Goal: Task Accomplishment & Management: Manage account settings

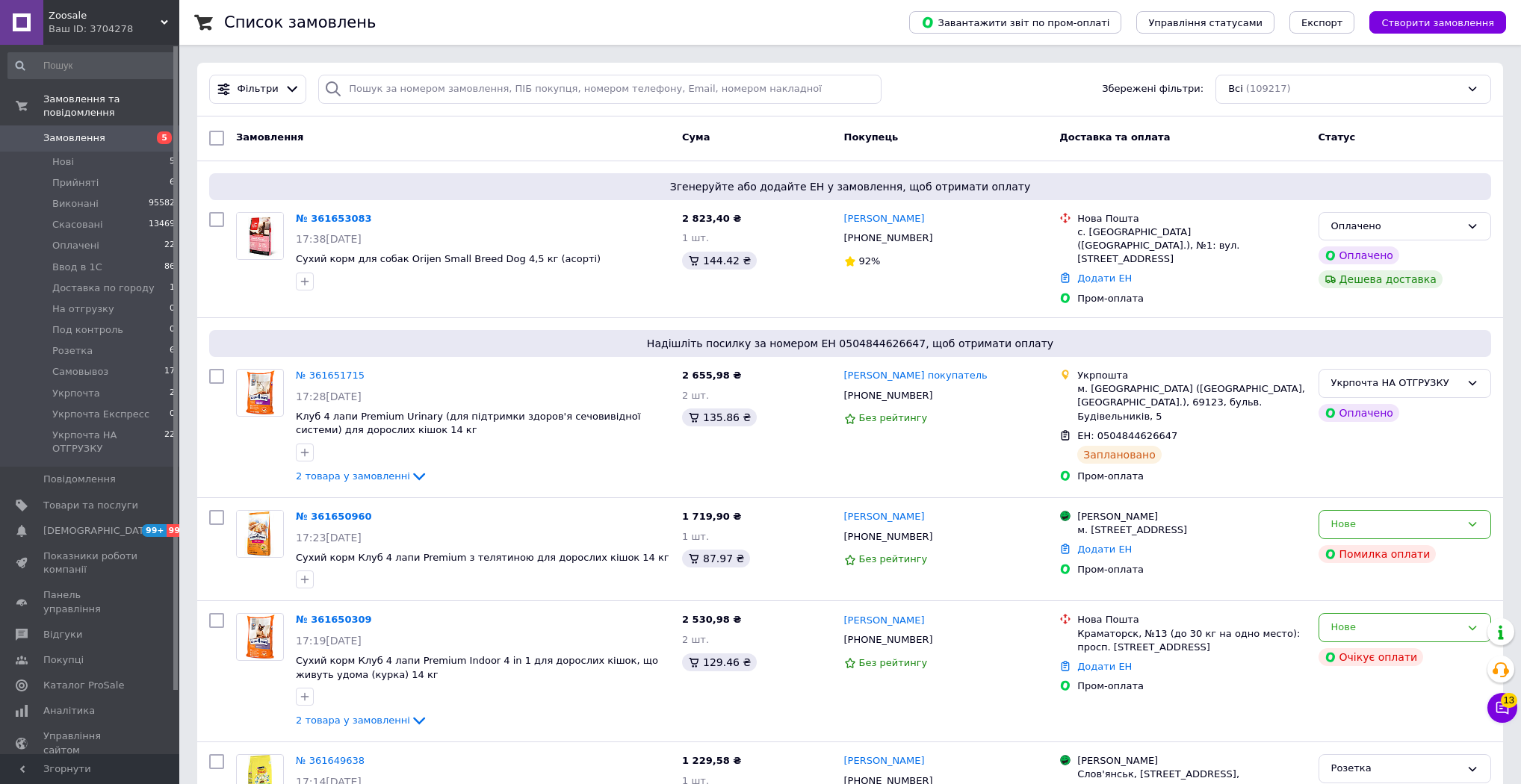
click at [99, 769] on span "Гаманець компанії" at bounding box center [90, 782] width 94 height 27
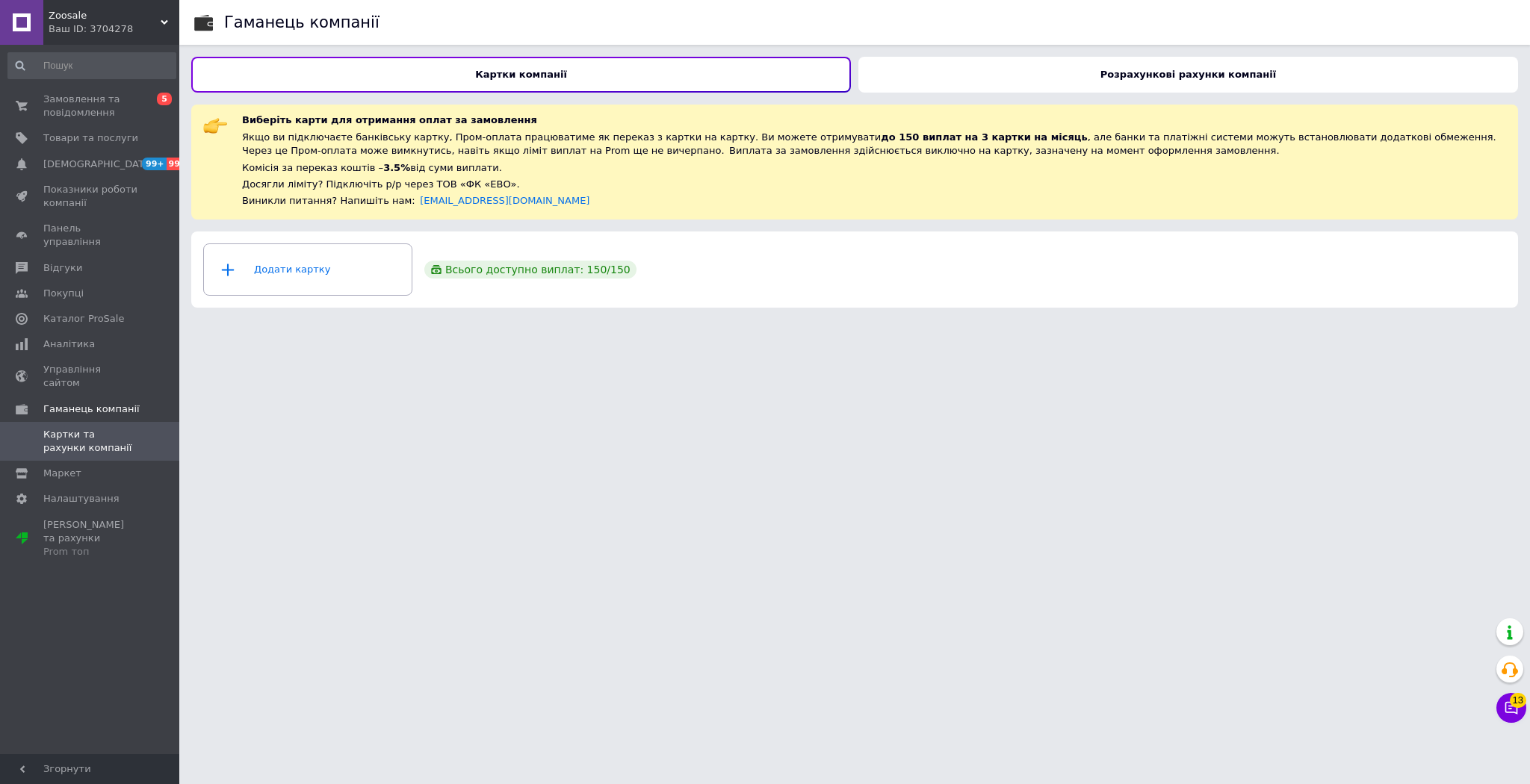
click at [1058, 67] on div "Розрахункові рахунки компанії" at bounding box center [1188, 75] width 660 height 36
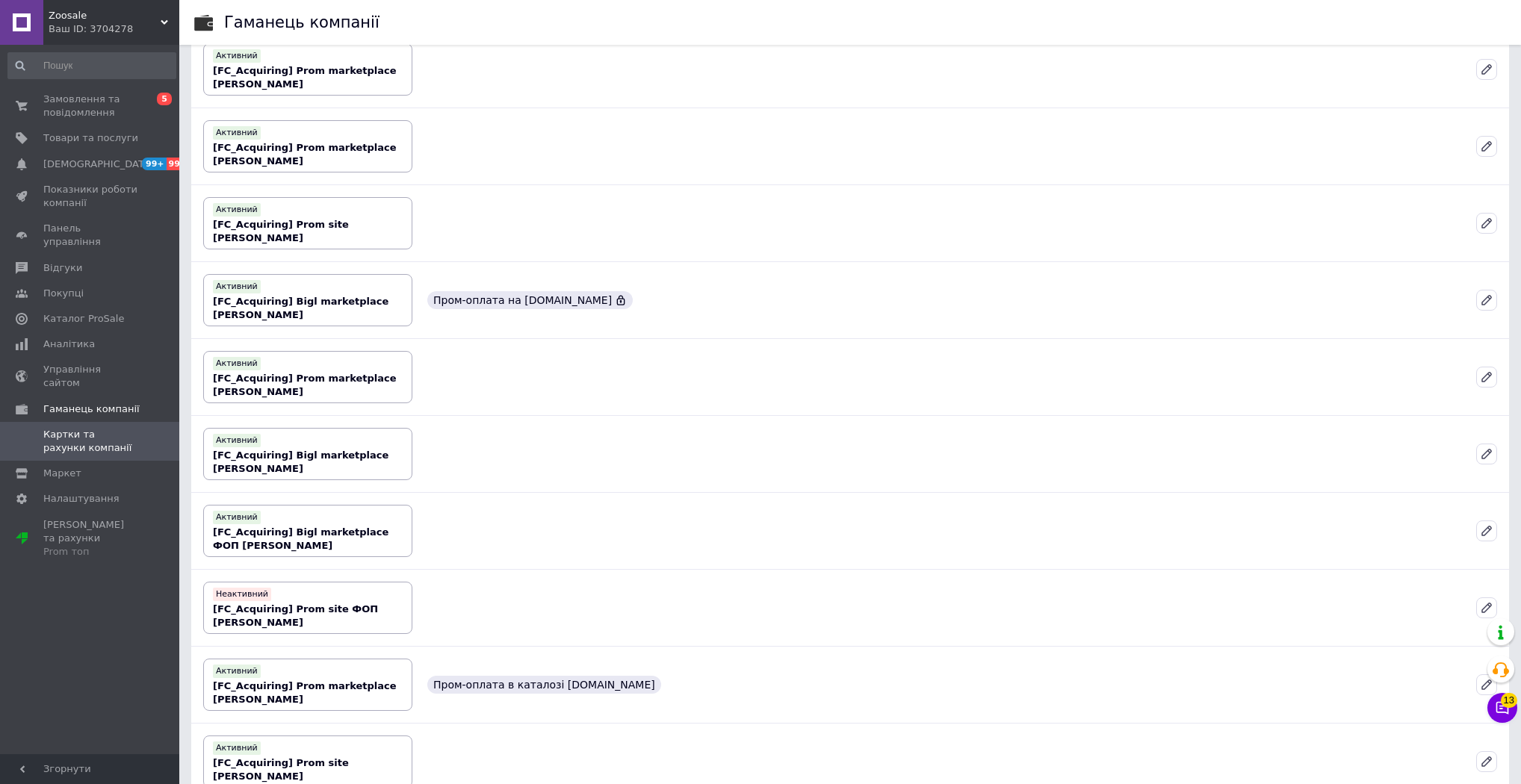
scroll to position [657, 0]
click at [283, 374] on b "[FC_Acquiring] Prom marketplace [PERSON_NAME]" at bounding box center [305, 383] width 184 height 25
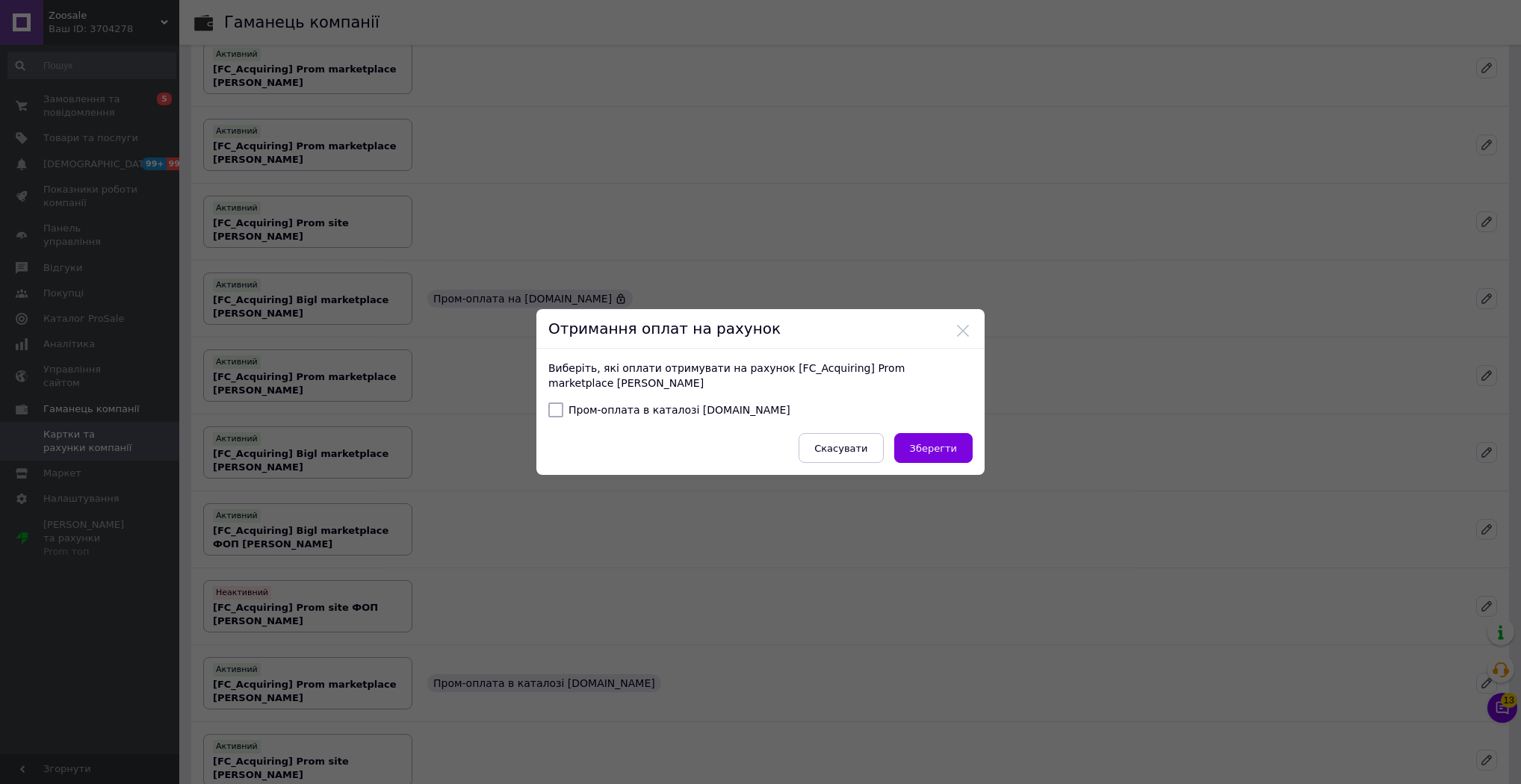
click at [548, 413] on input "Пром-оплата в каталозі [DOMAIN_NAME]" at bounding box center [555, 410] width 15 height 15
checkbox input "true"
click at [928, 448] on span "Зберегти" at bounding box center [933, 448] width 47 height 11
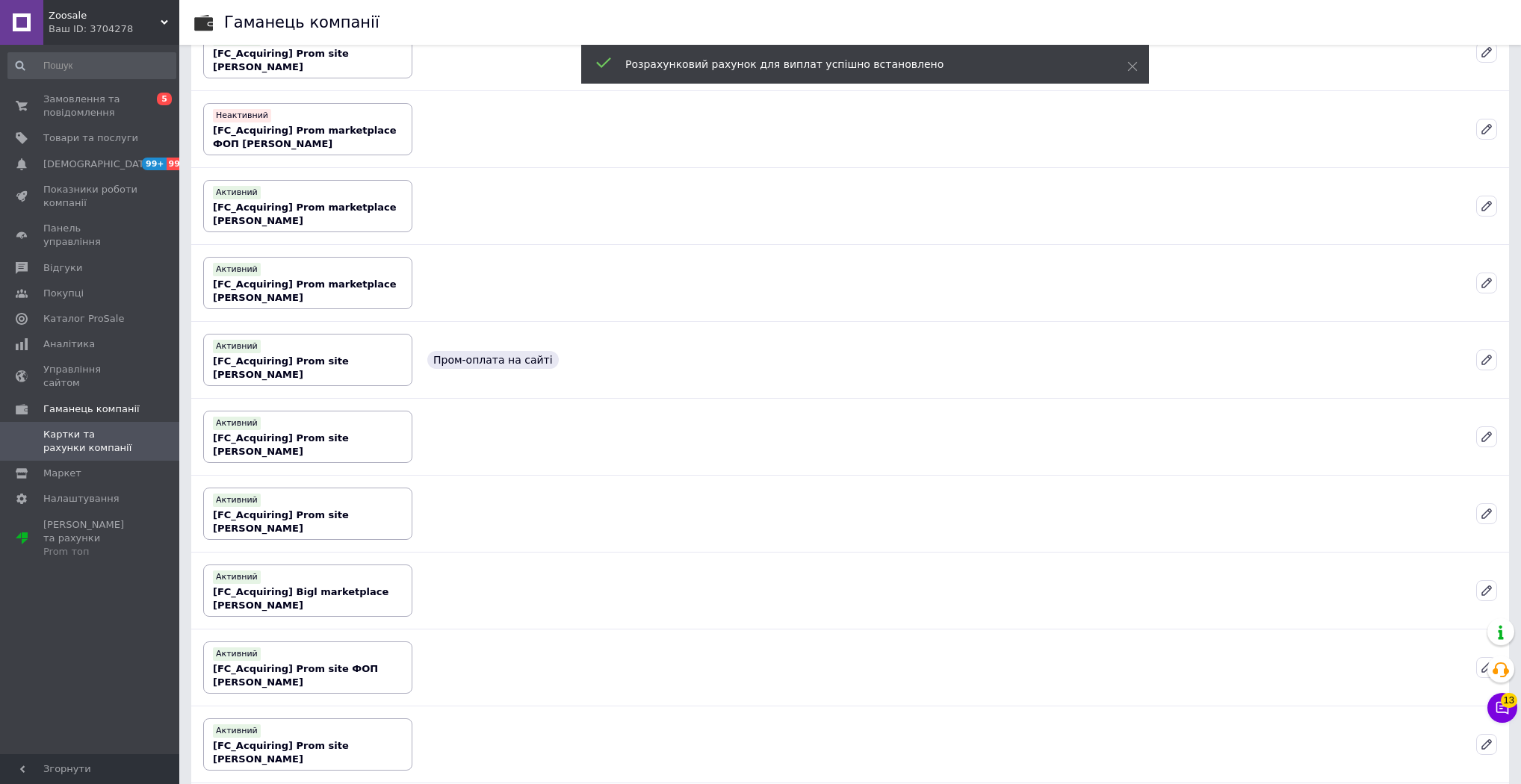
scroll to position [1614, 0]
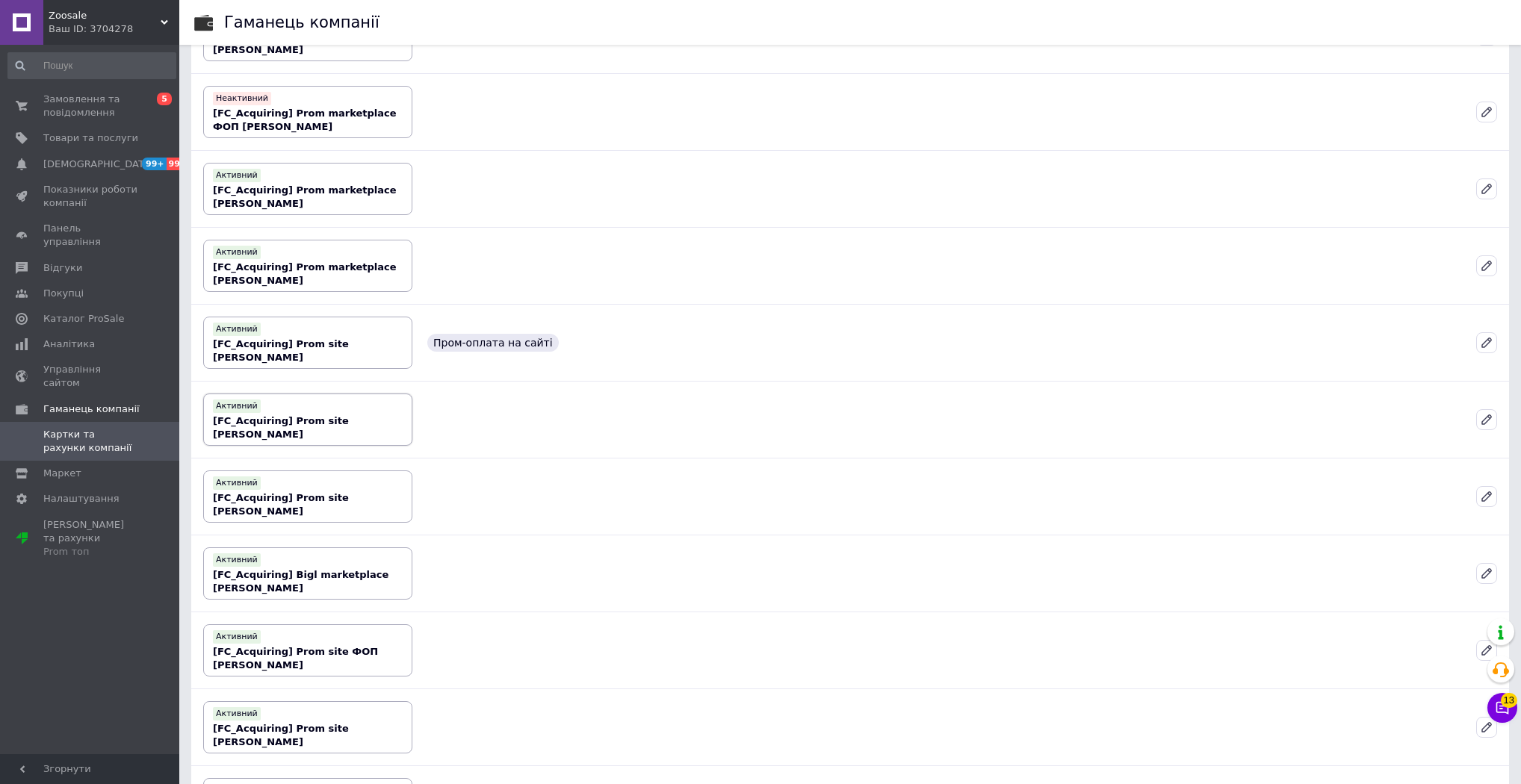
click at [283, 435] on b "[FC_Acquiring] Prom site [PERSON_NAME]" at bounding box center [281, 428] width 136 height 25
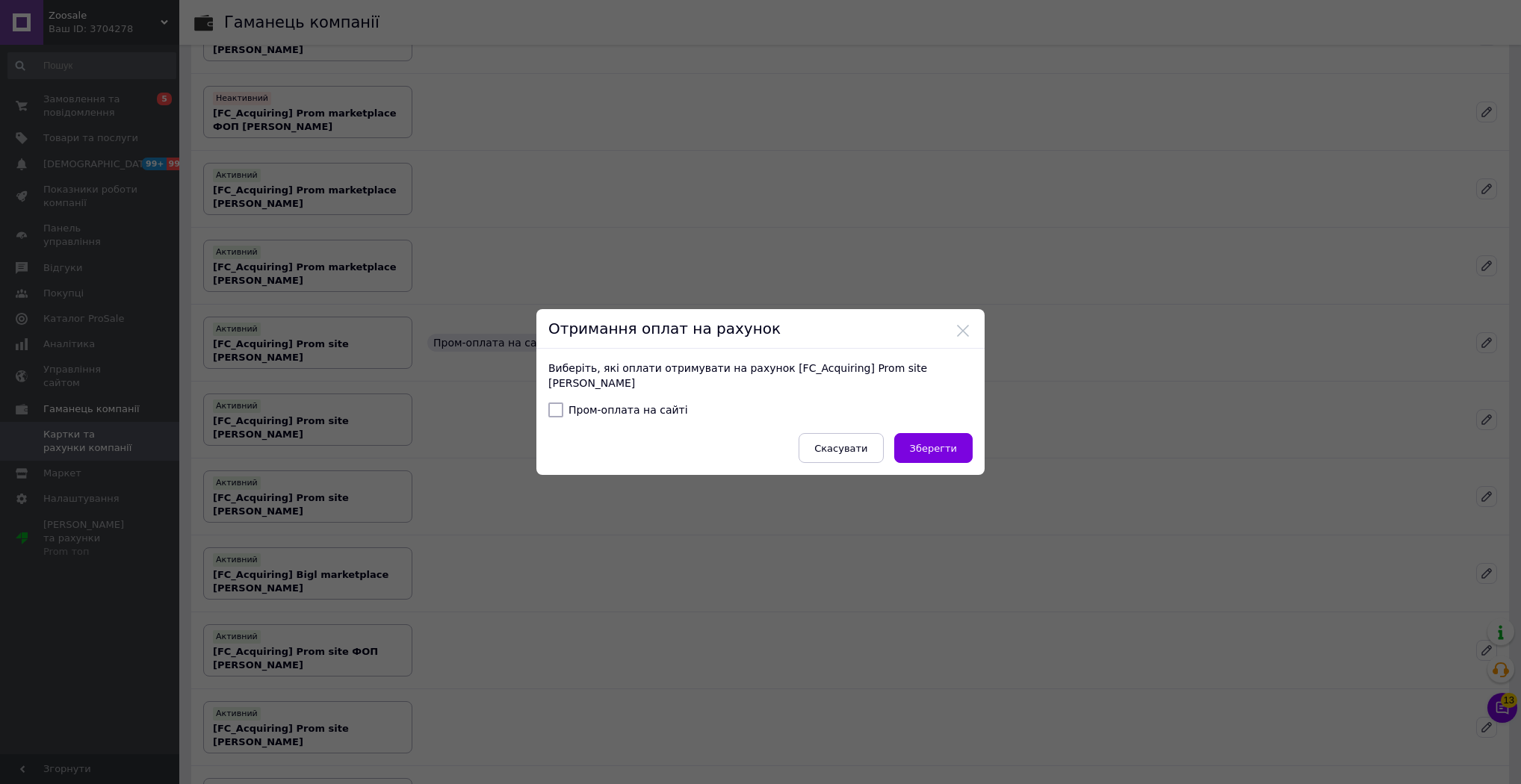
click at [554, 410] on input "Пром-оплата на сайті" at bounding box center [555, 410] width 15 height 15
checkbox input "true"
click at [940, 445] on span "Зберегти" at bounding box center [933, 448] width 47 height 11
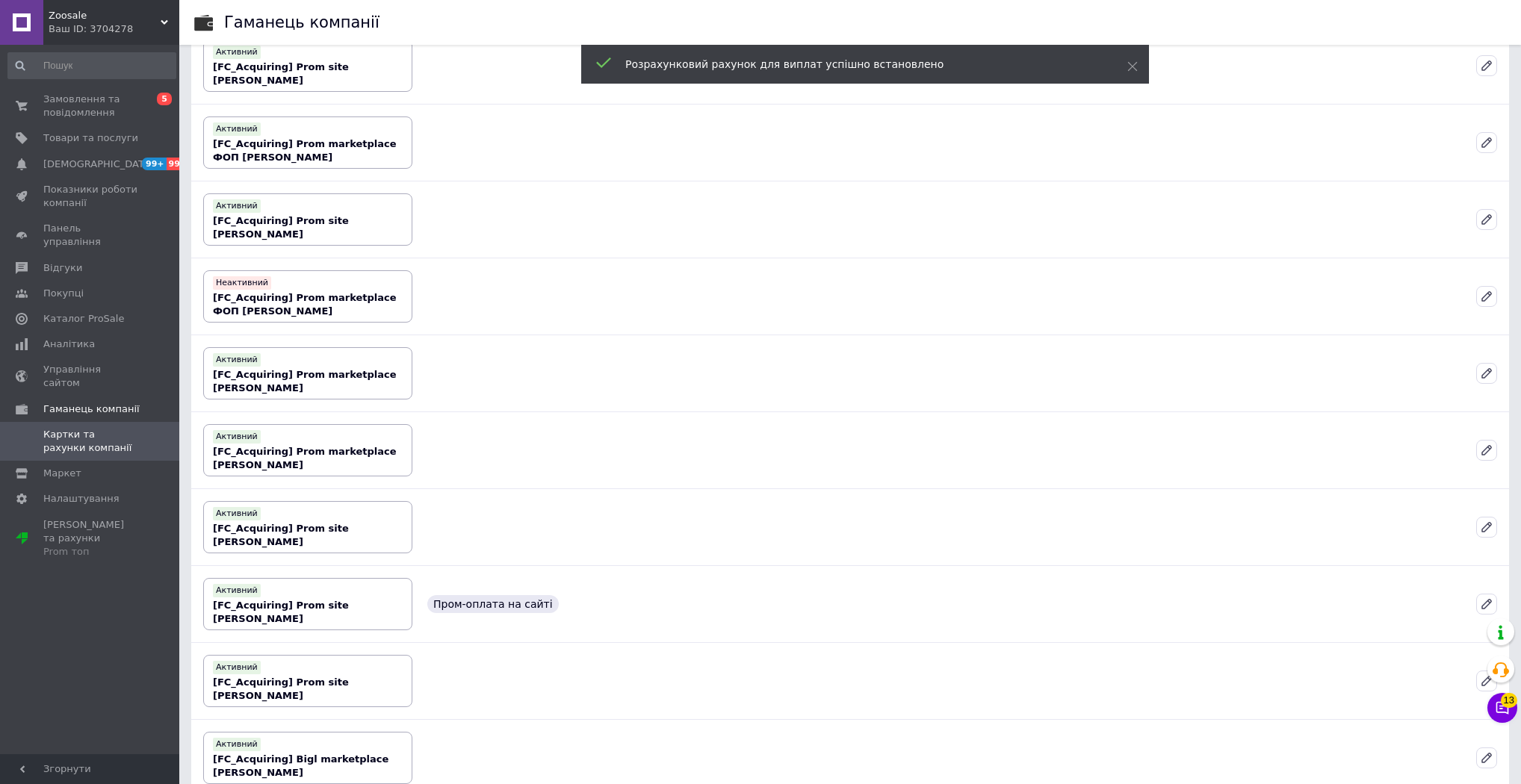
scroll to position [1494, 0]
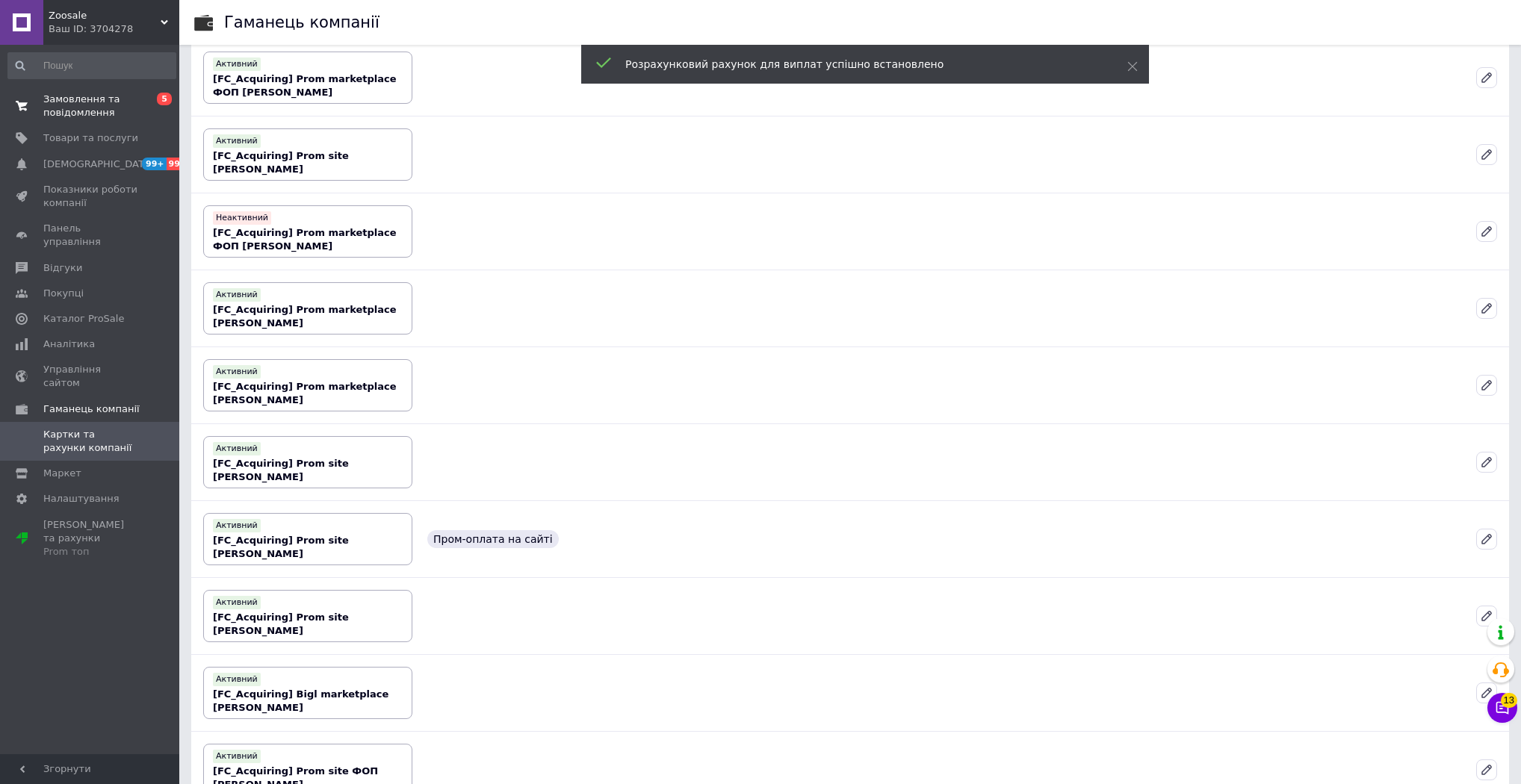
click at [78, 107] on span "Замовлення та повідомлення" at bounding box center [90, 106] width 94 height 27
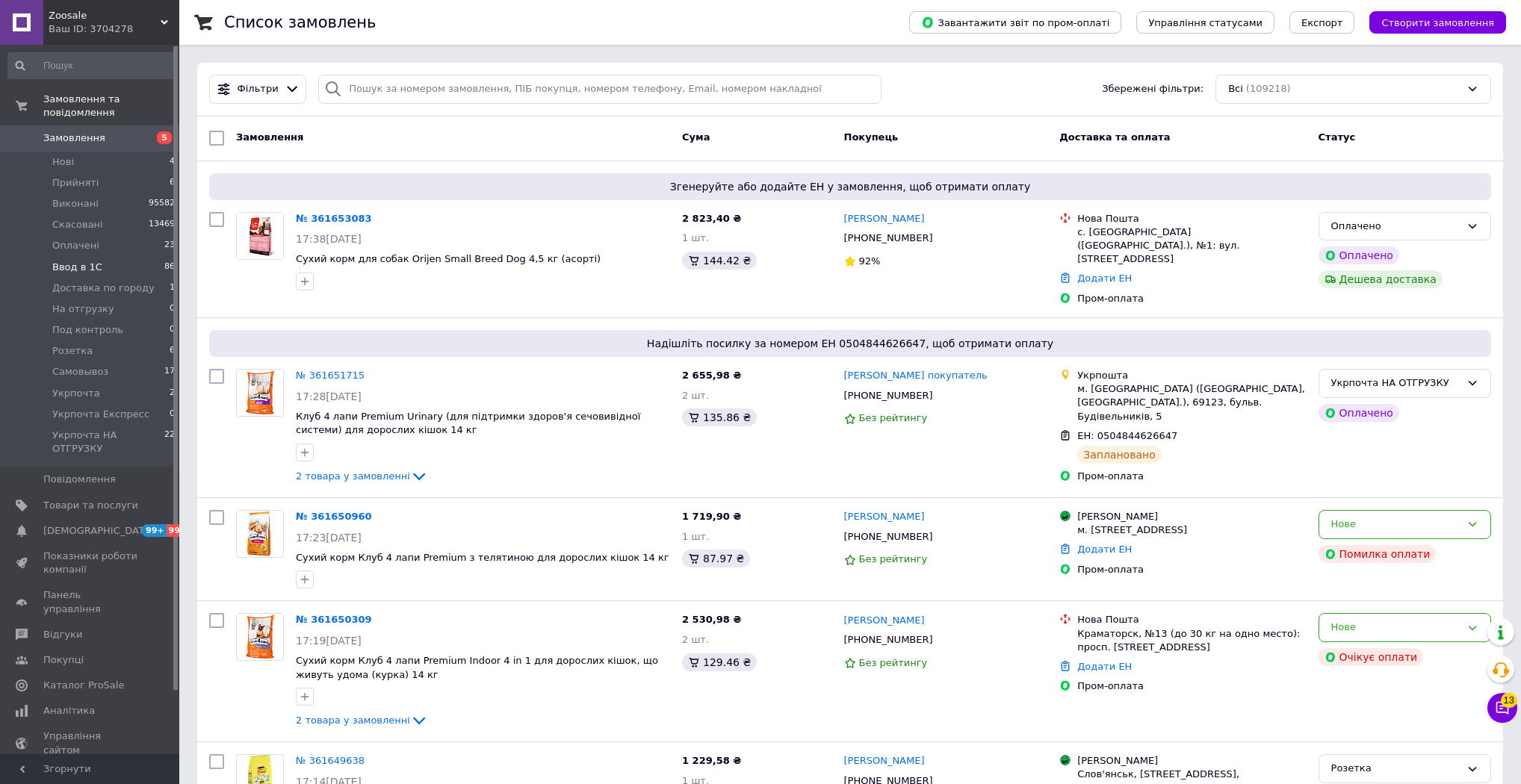
click at [95, 261] on span "Ввод в 1С" at bounding box center [77, 268] width 50 height 14
